Goal: Navigation & Orientation: Find specific page/section

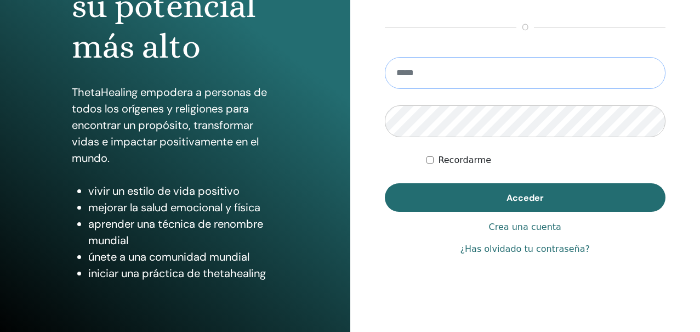
scroll to position [195, 0]
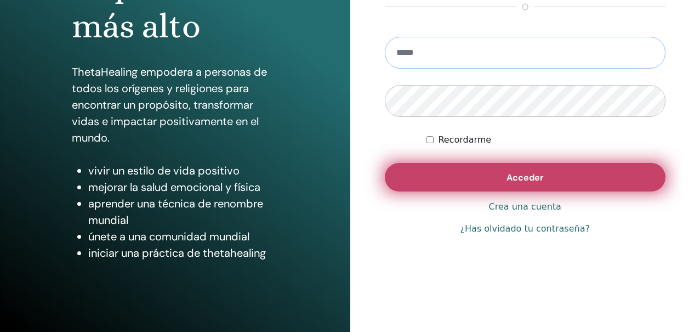
type input "**********"
click at [543, 165] on button "Acceder" at bounding box center [525, 177] width 281 height 29
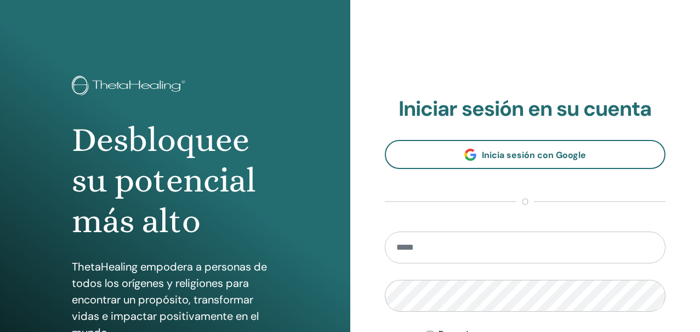
scroll to position [195, 0]
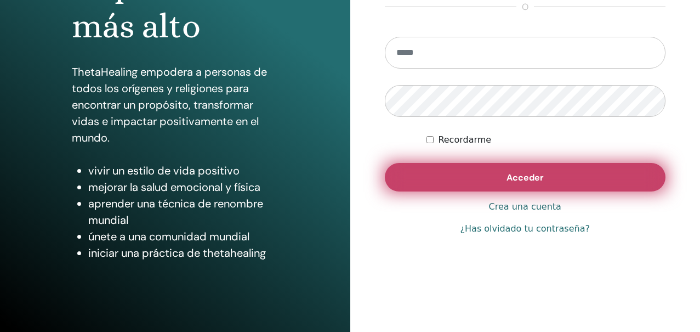
type input "**********"
click at [535, 177] on span "Acceder" at bounding box center [525, 178] width 37 height 12
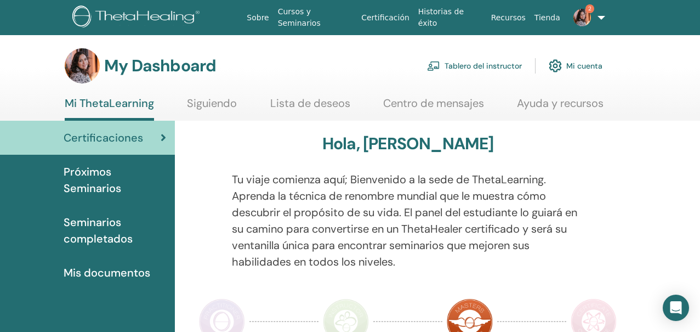
click at [578, 12] on img at bounding box center [582, 18] width 18 height 18
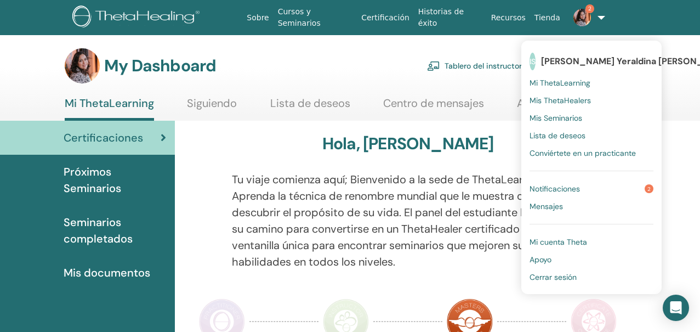
click at [577, 180] on link "Notificaciones 2" at bounding box center [592, 189] width 124 height 18
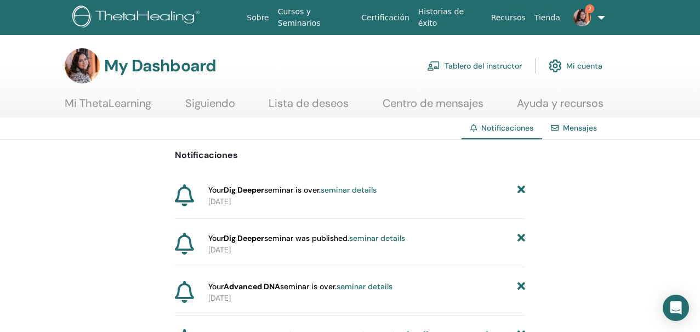
click at [282, 198] on p "[DATE]" at bounding box center [366, 202] width 316 height 12
click at [254, 194] on strong "Dig Deeper" at bounding box center [244, 190] width 41 height 10
click at [468, 65] on link "Tablero del instructor" at bounding box center [474, 66] width 95 height 24
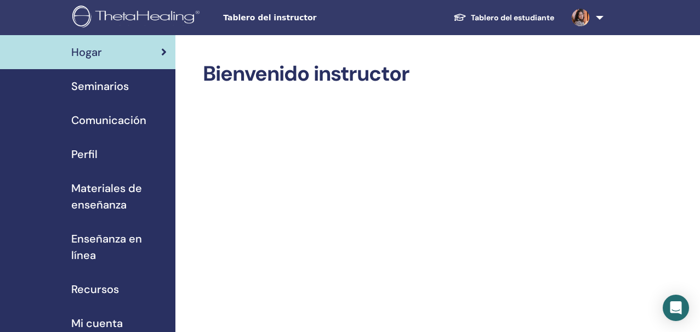
click at [522, 14] on link "Tablero del estudiante" at bounding box center [504, 18] width 118 height 20
